Goal: Information Seeking & Learning: Learn about a topic

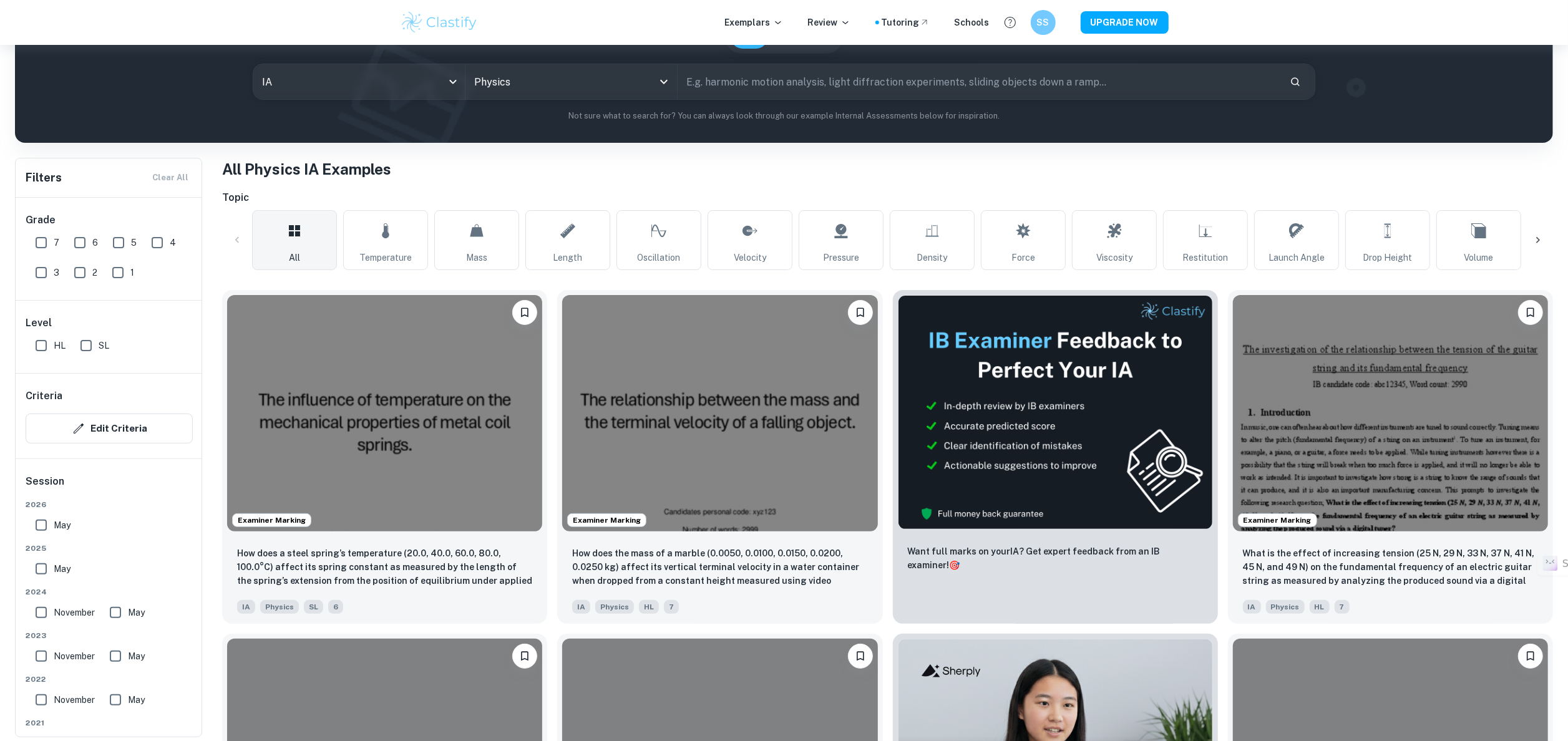
click at [48, 352] on input "HL" at bounding box center [41, 345] width 25 height 25
checkbox input "true"
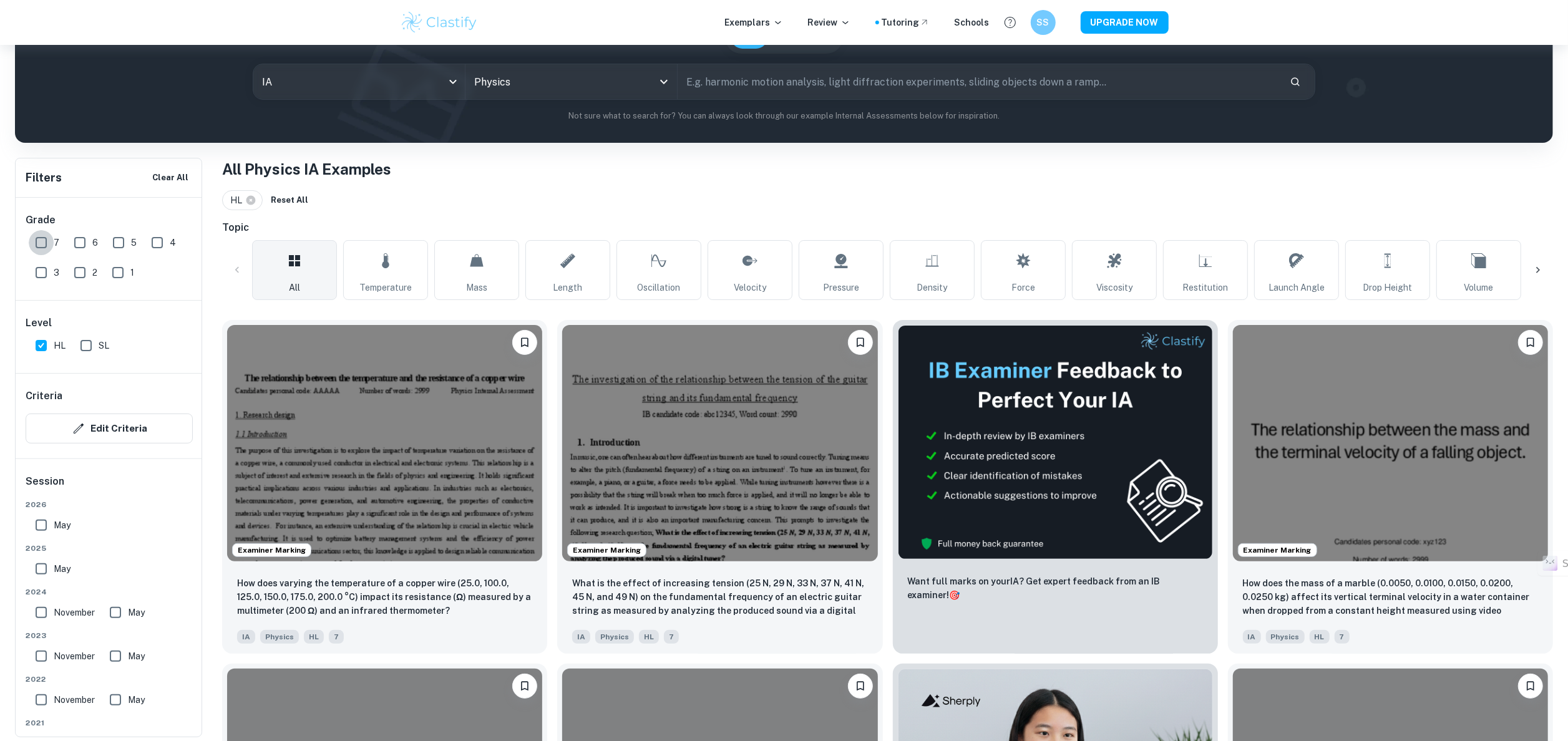
click at [48, 242] on input "7" at bounding box center [41, 243] width 25 height 25
checkbox input "true"
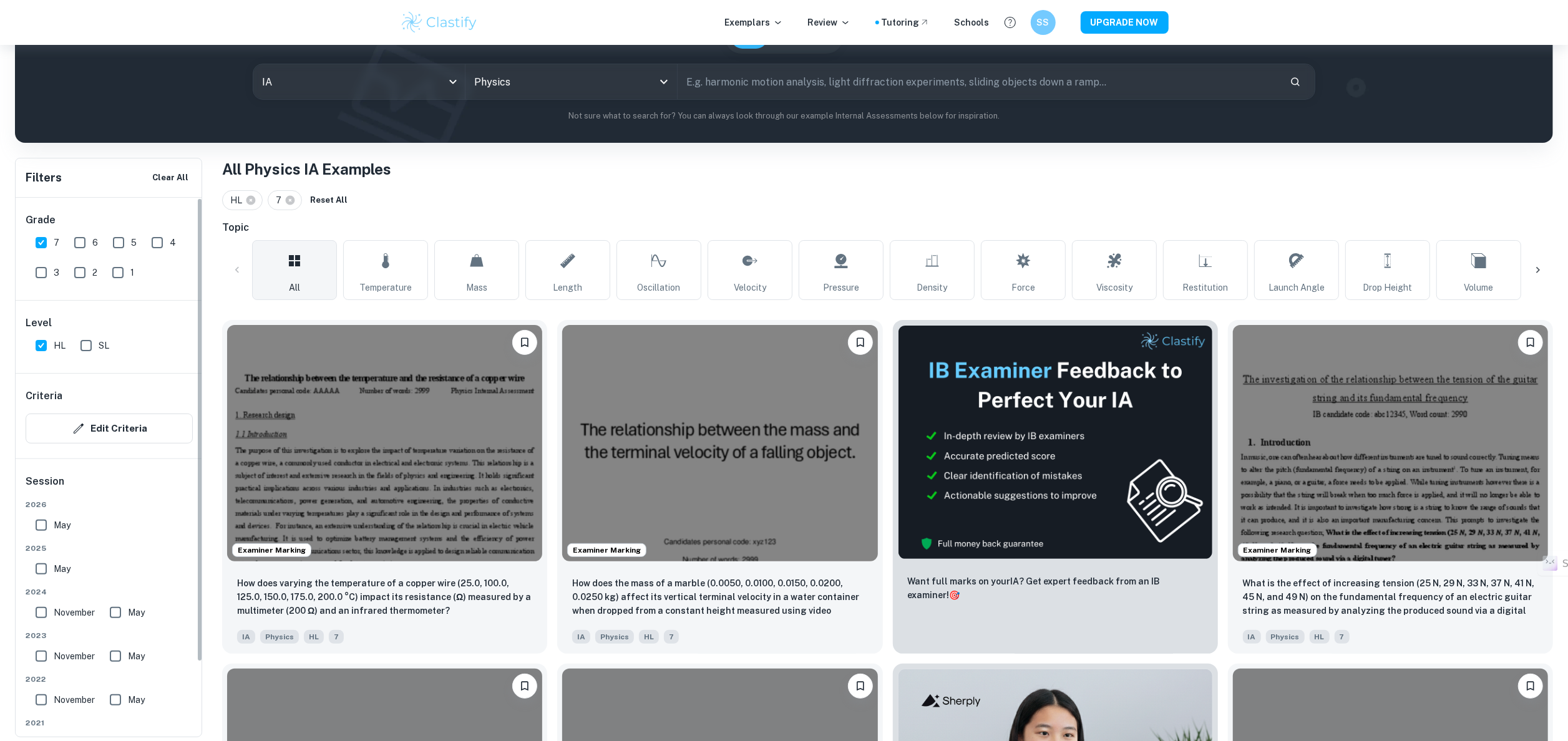
scroll to position [84, 0]
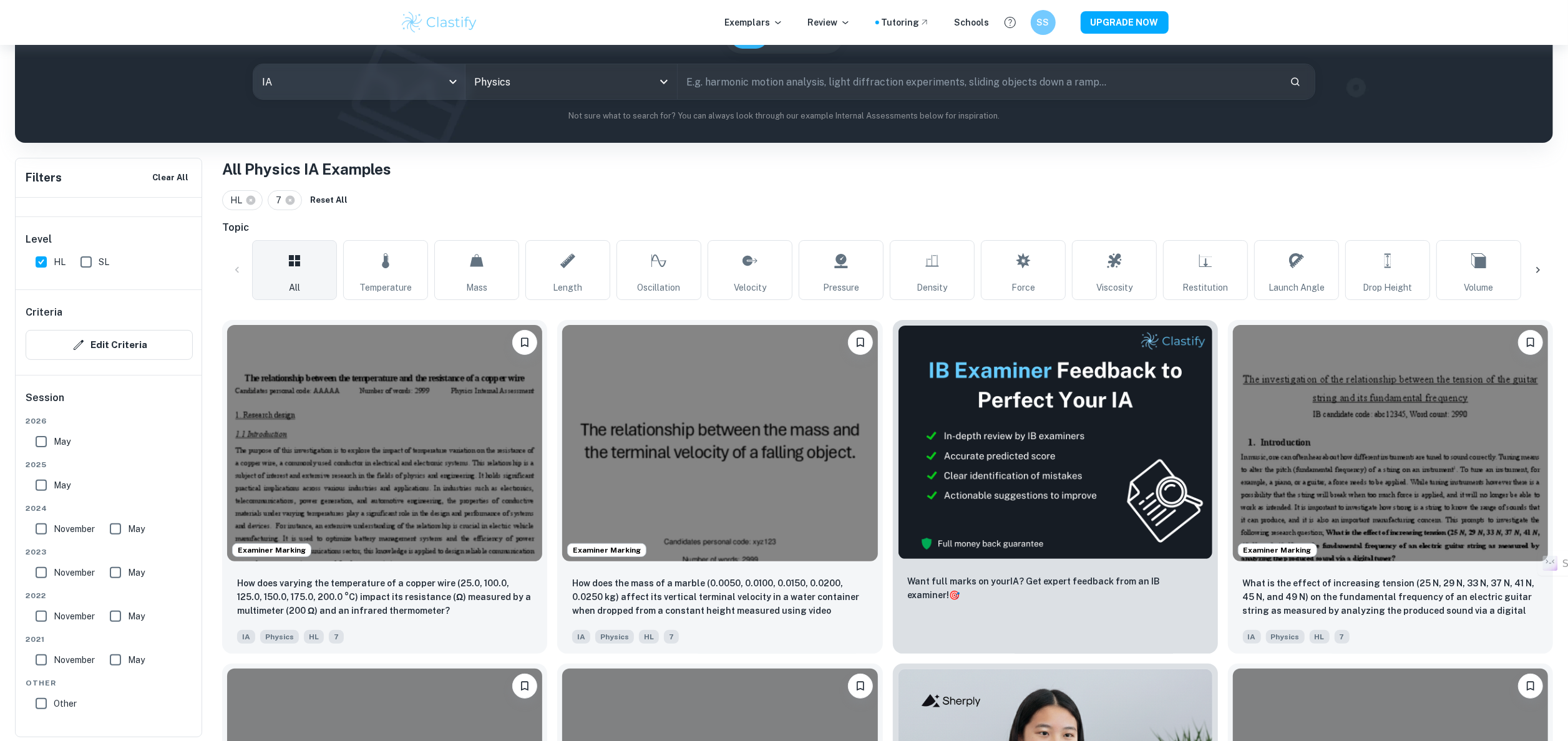
click at [393, 94] on body "We value your privacy We use cookies to enhance your browsing experience, serve…" at bounding box center [784, 277] width 1568 height 741
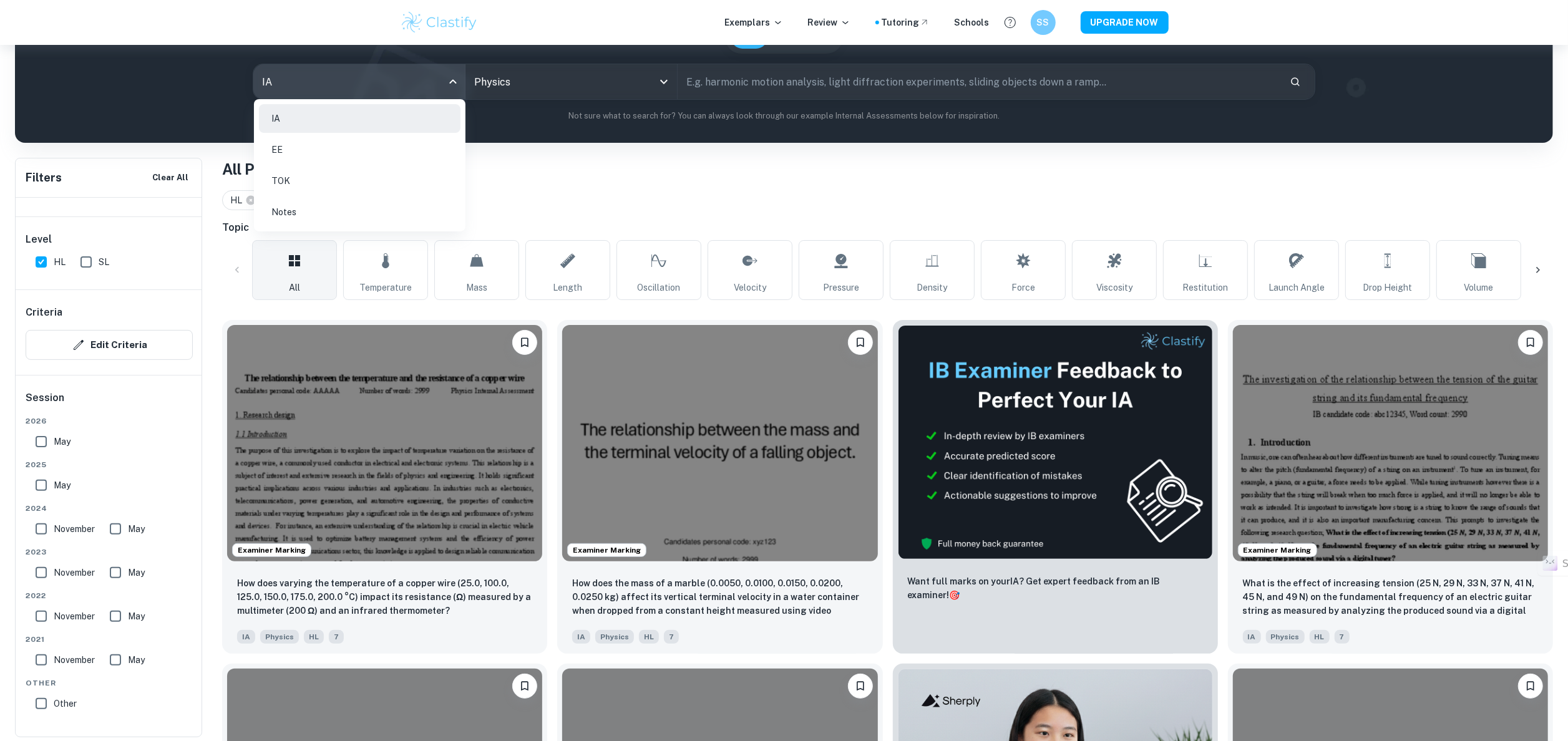
click at [529, 94] on div at bounding box center [784, 370] width 1568 height 741
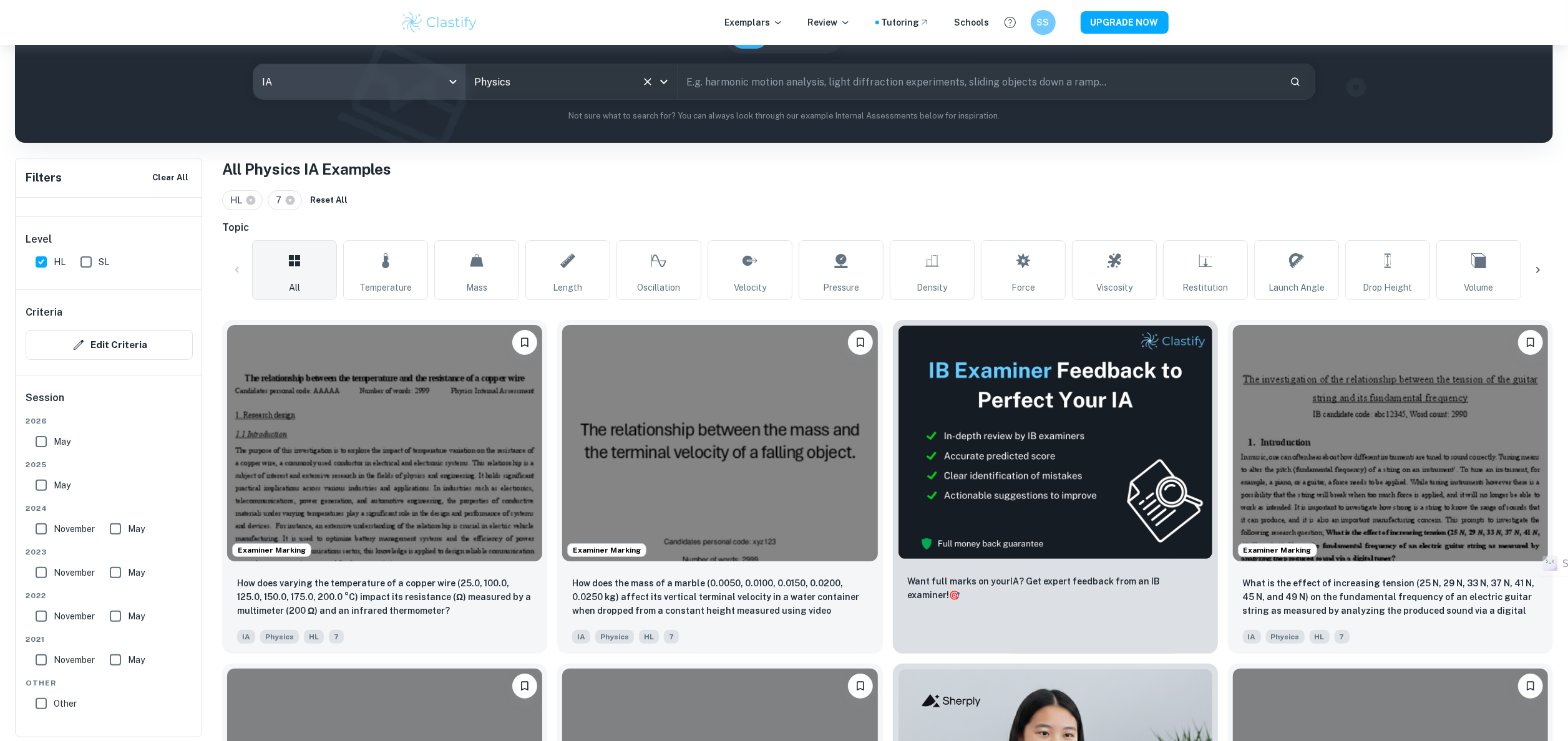
click at [492, 71] on input "Physics" at bounding box center [554, 81] width 166 height 23
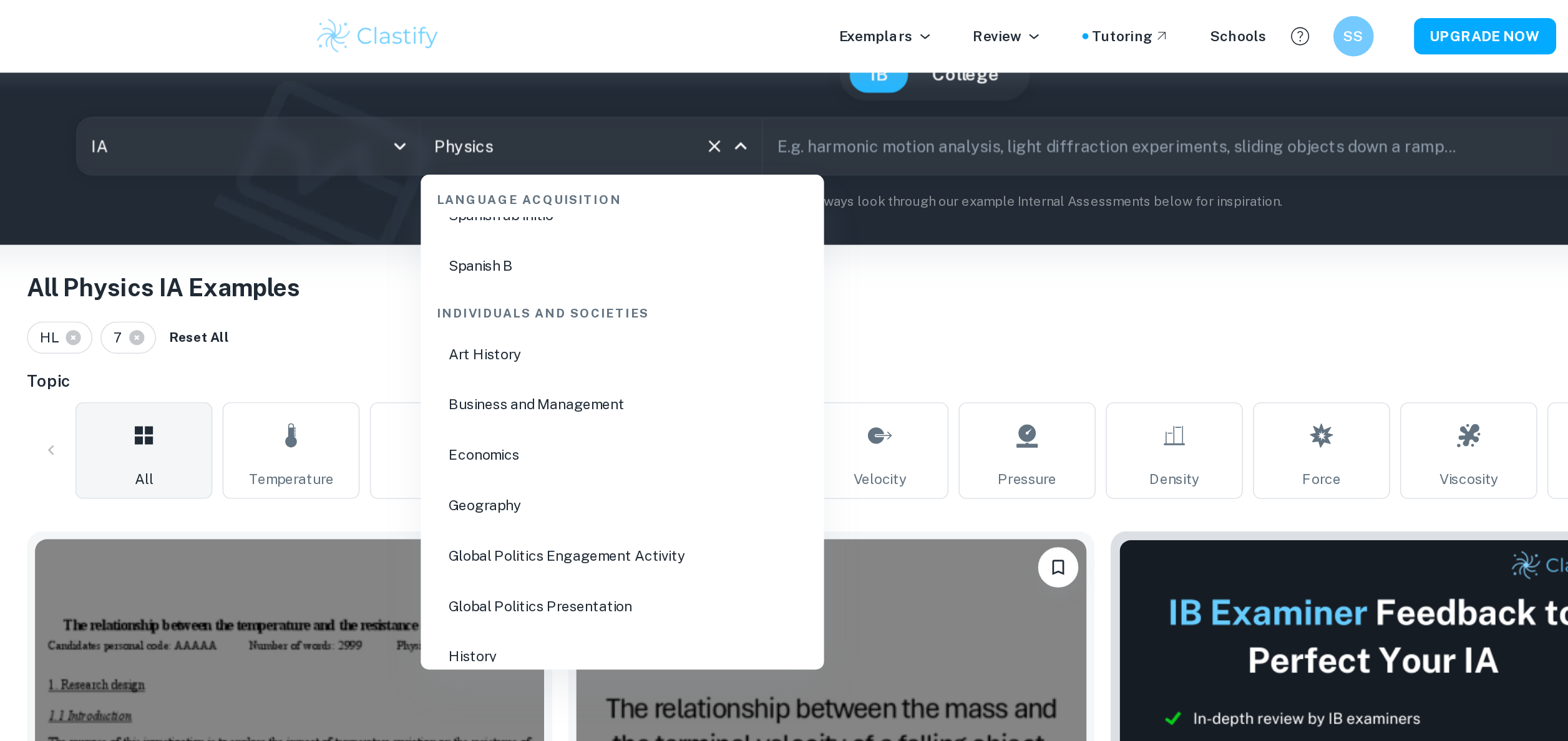
scroll to position [1476, 0]
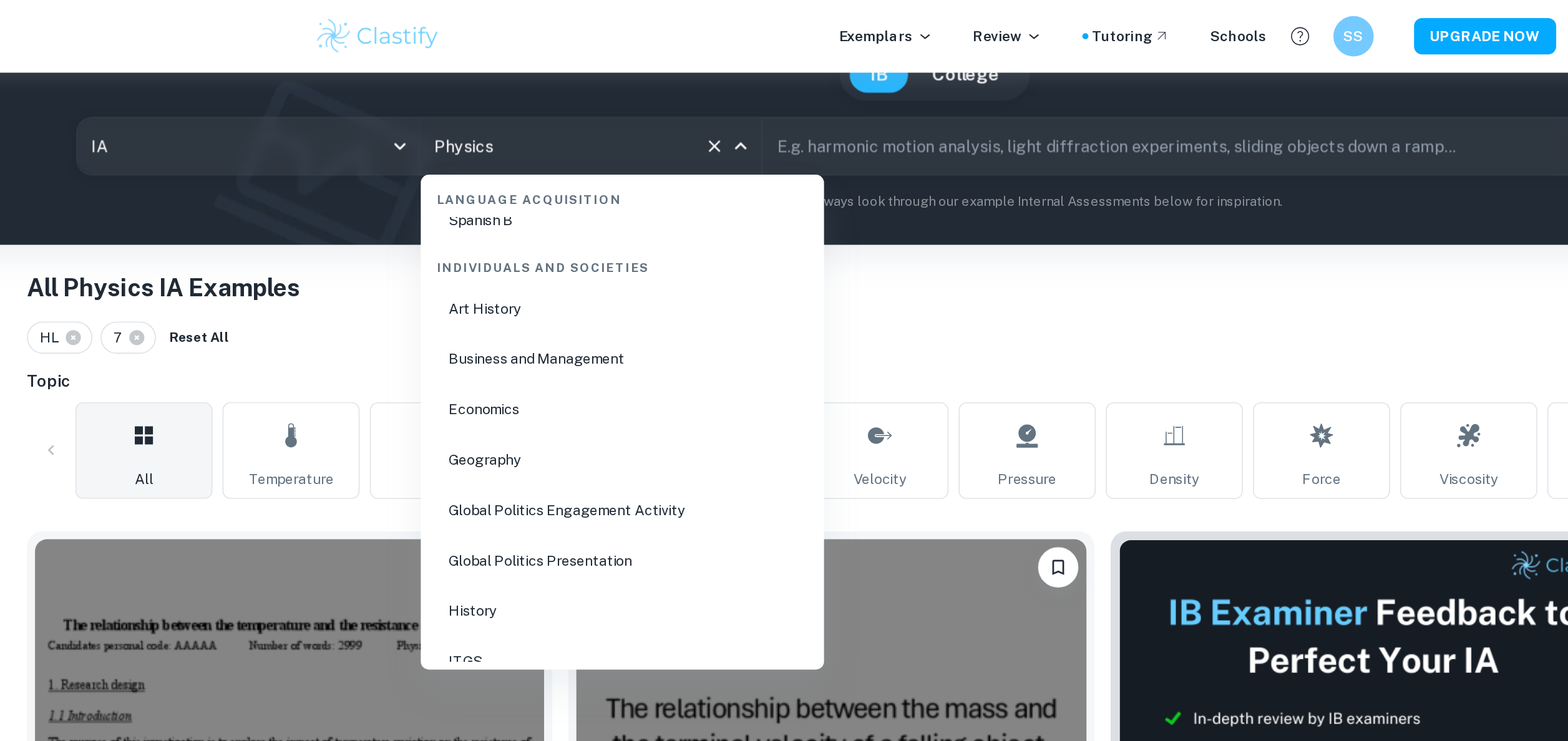
click at [546, 256] on li "Economics" at bounding box center [591, 253] width 239 height 29
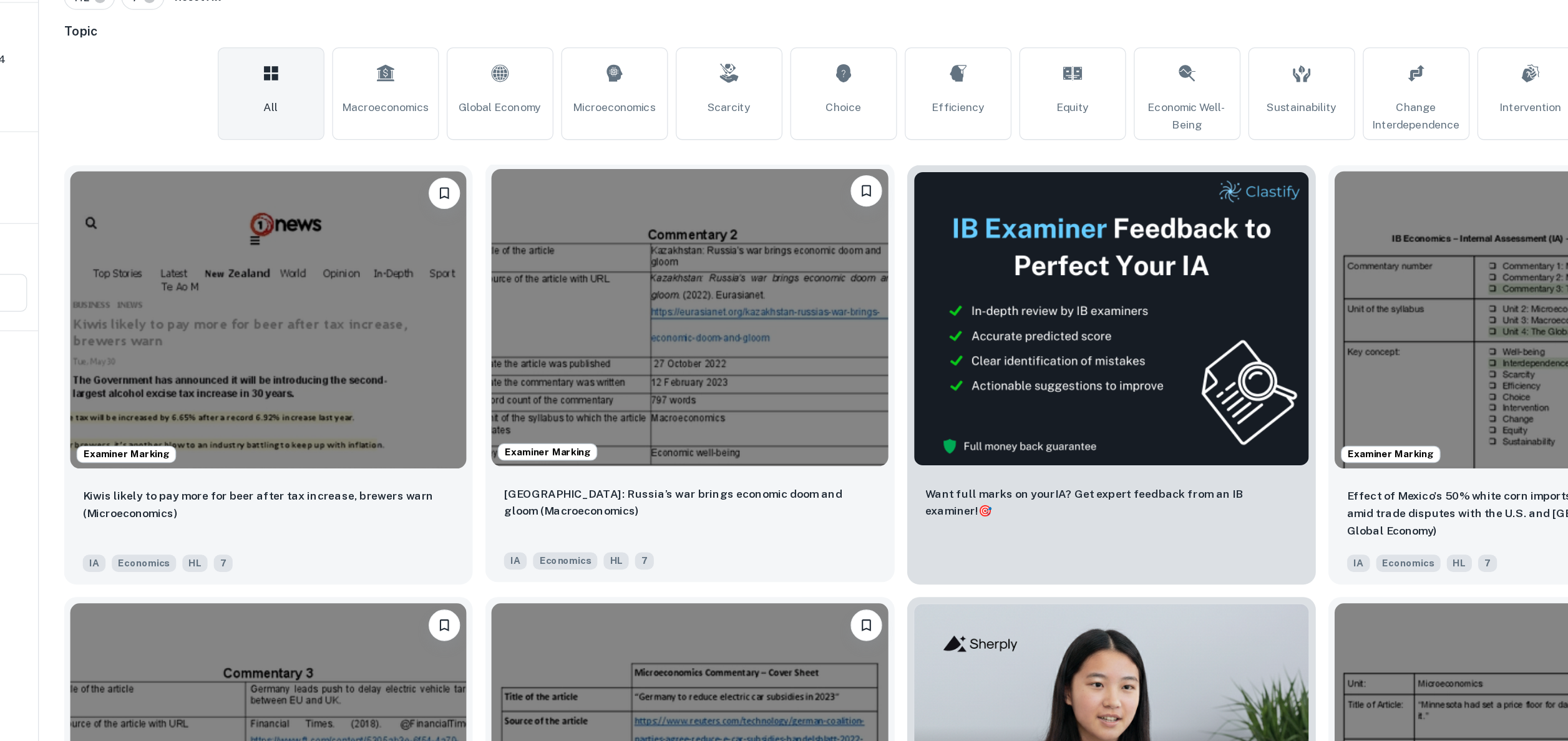
scroll to position [252, 0]
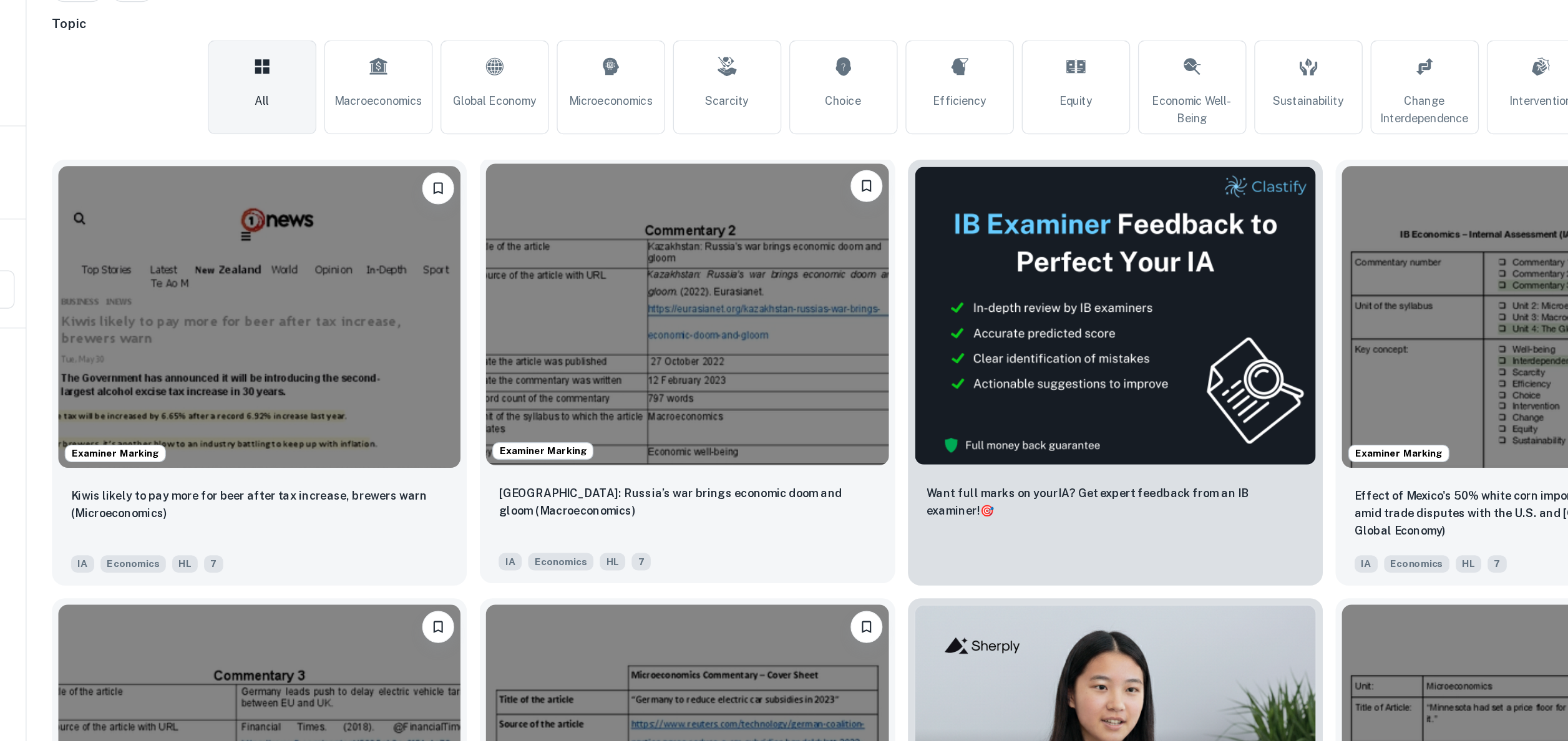
click at [727, 398] on img at bounding box center [719, 342] width 315 height 236
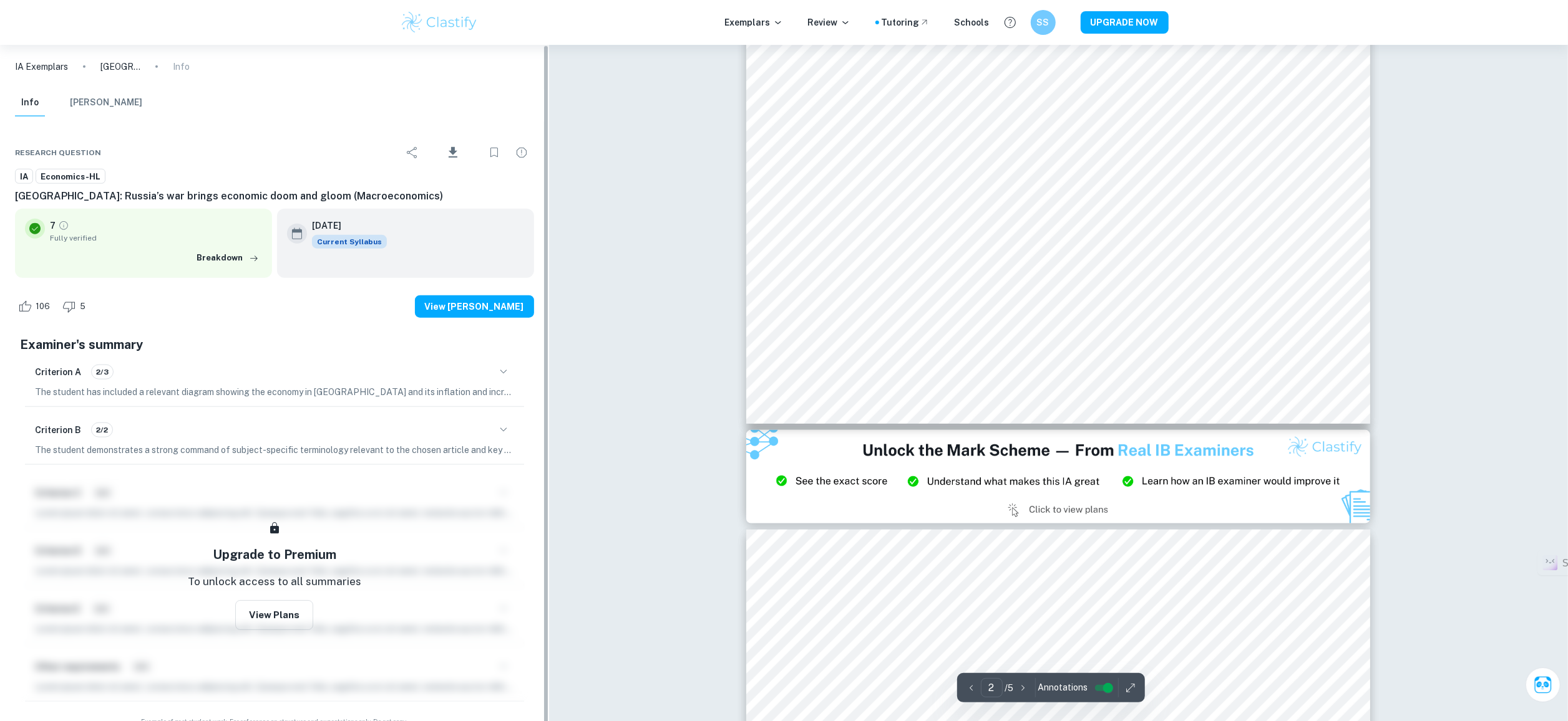
scroll to position [202, 0]
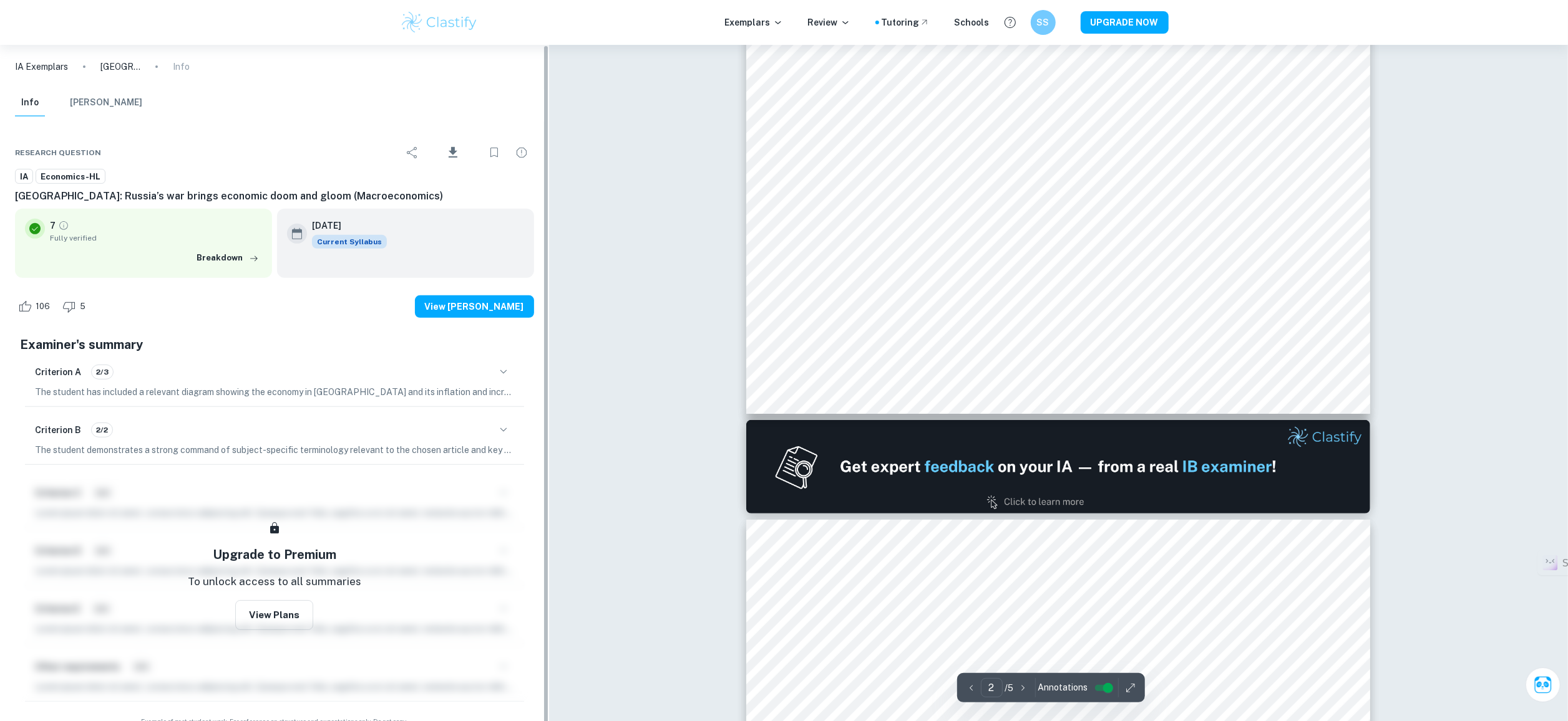
type input "1"
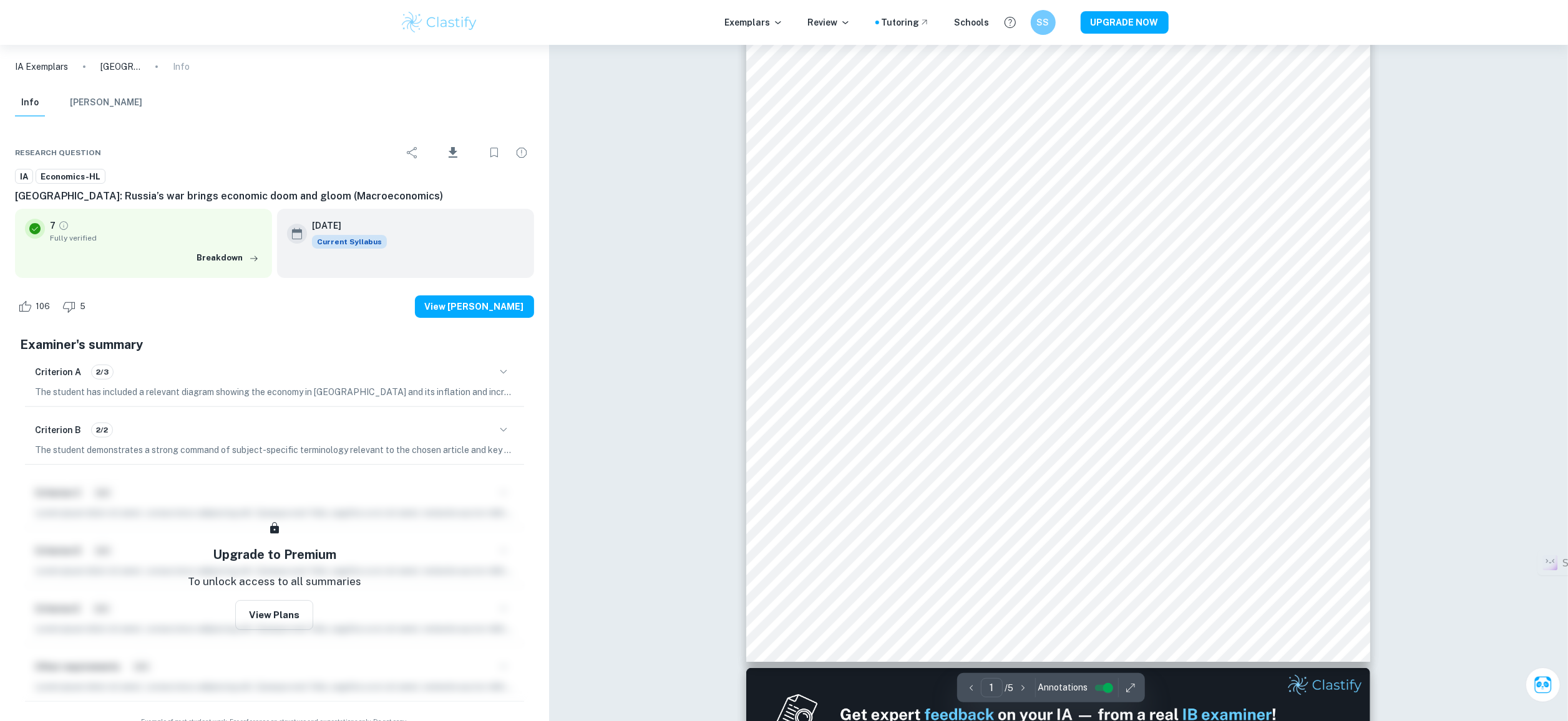
scroll to position [0, 0]
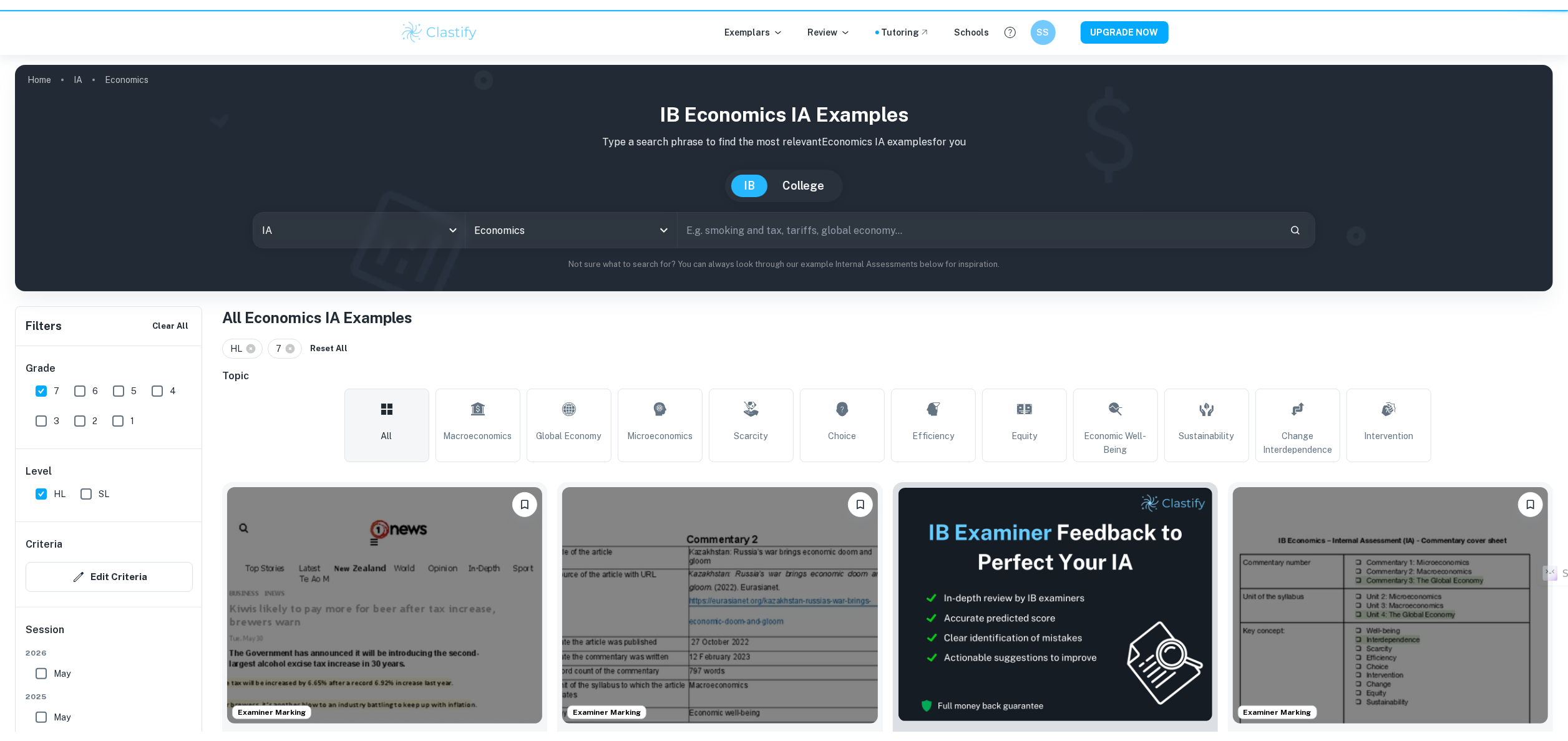
scroll to position [252, 0]
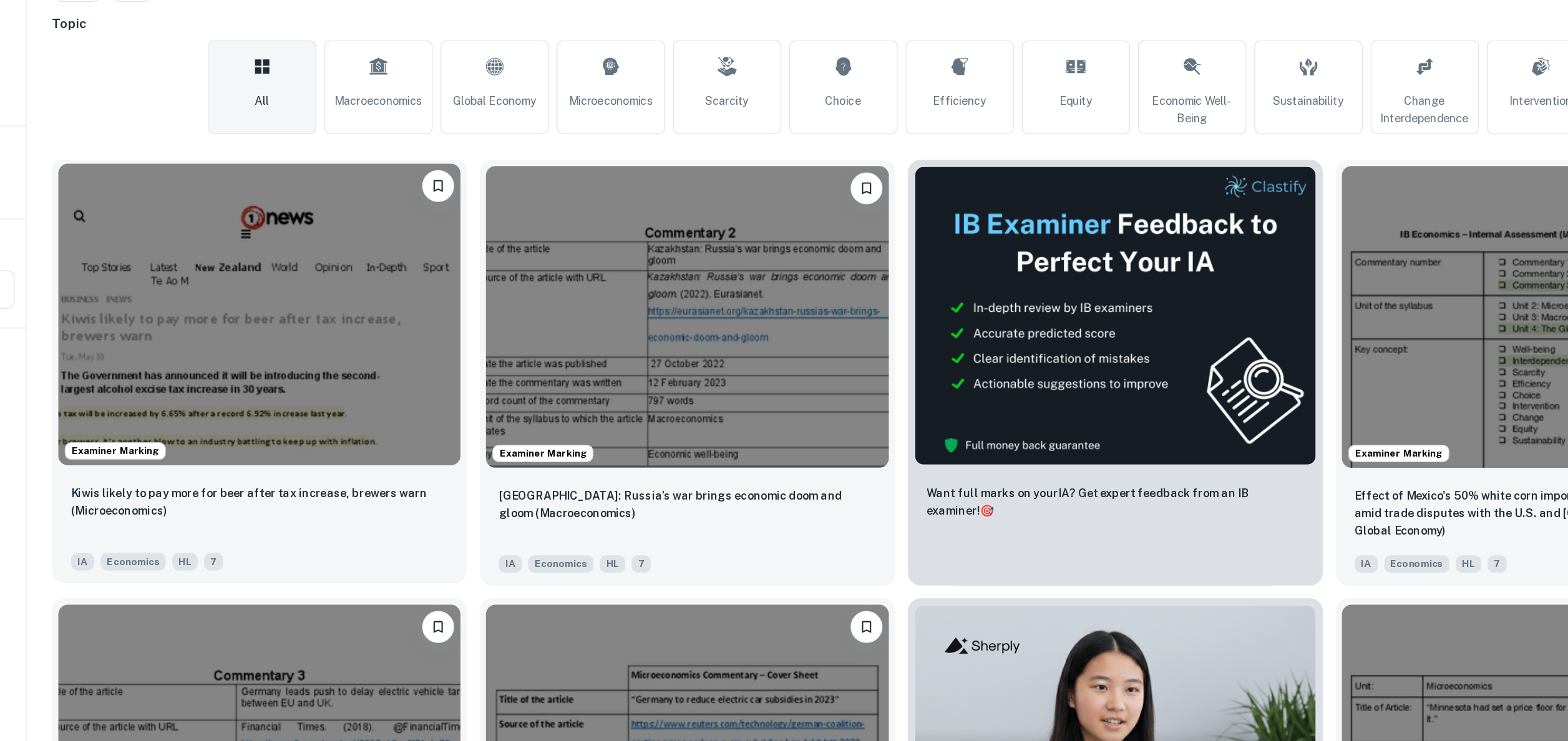
click at [351, 304] on img at bounding box center [385, 342] width 315 height 236
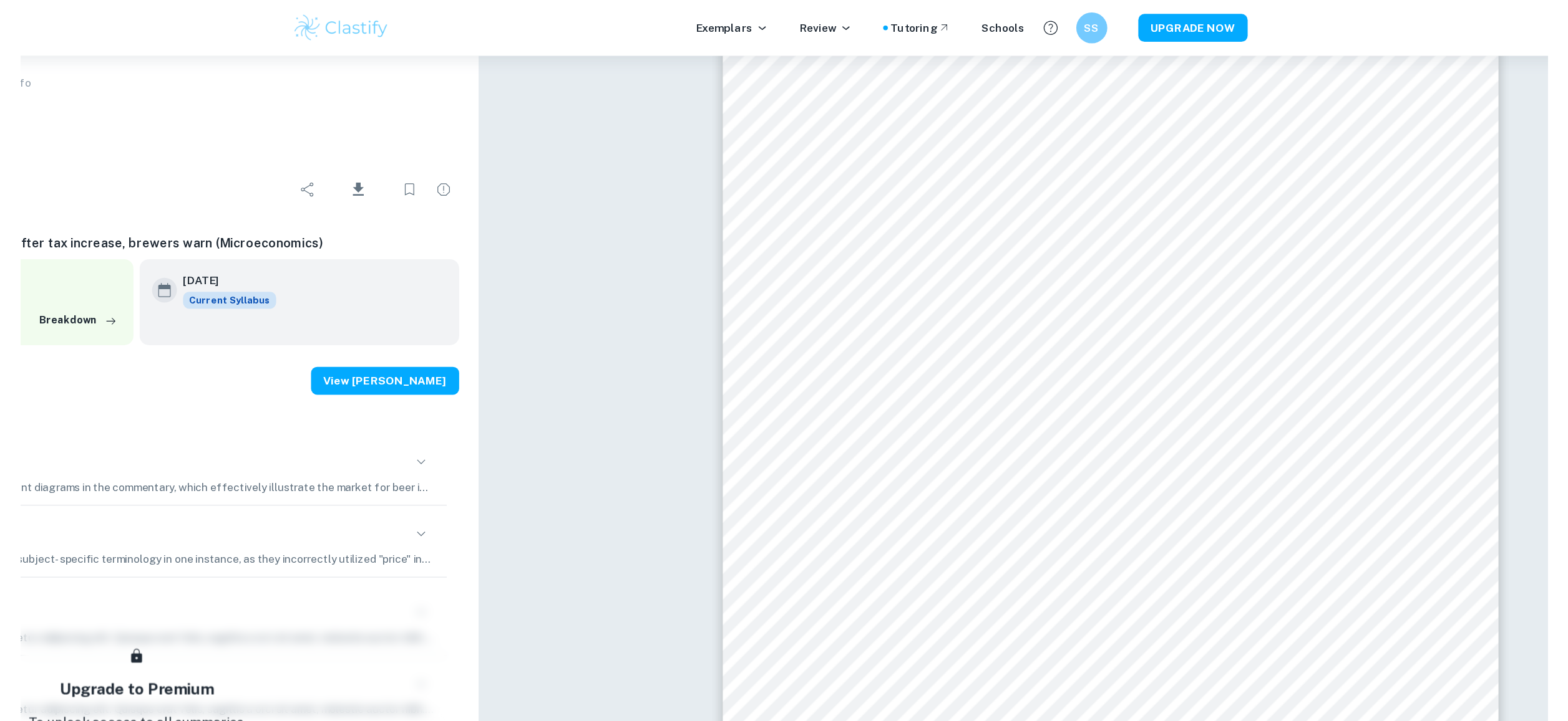
scroll to position [2146, 0]
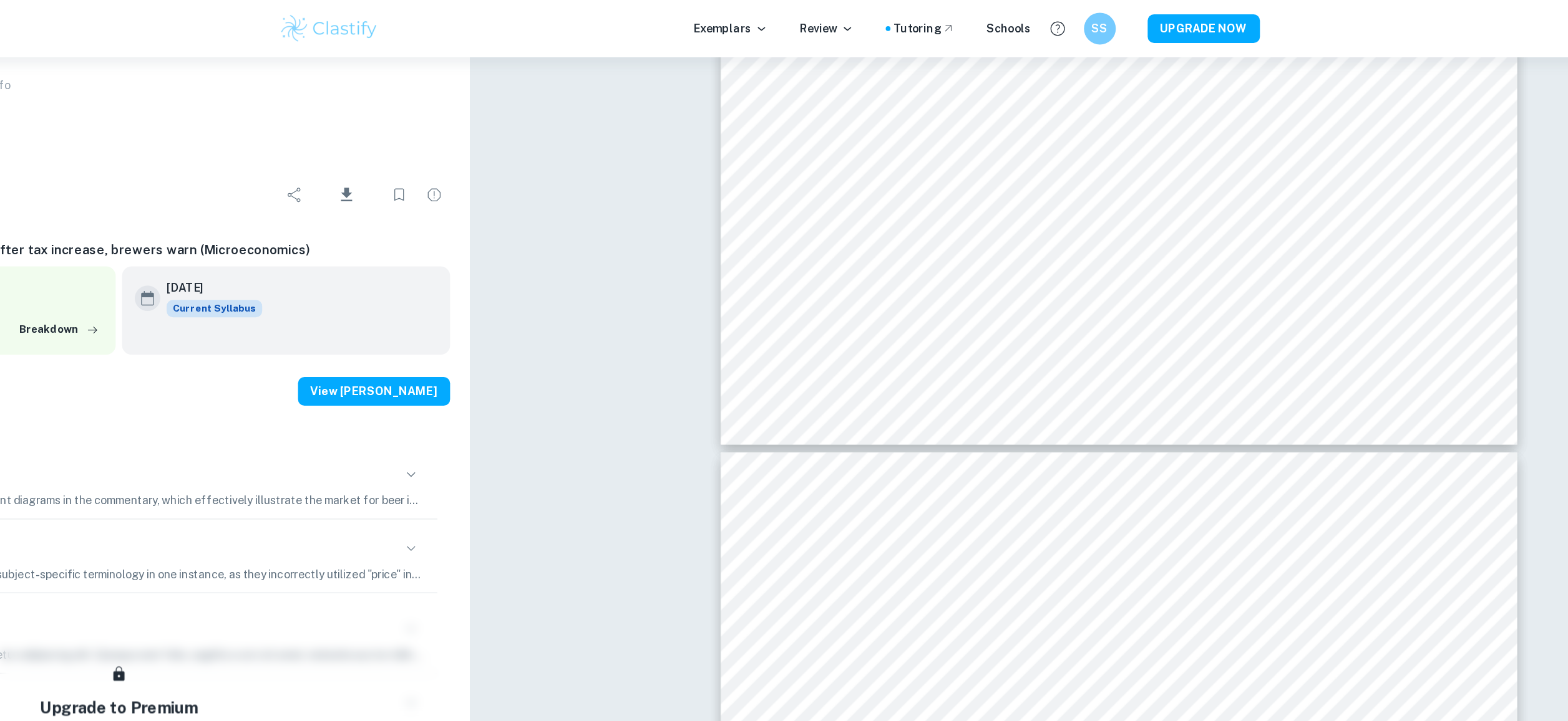
type input "4"
